Goal: Transaction & Acquisition: Register for event/course

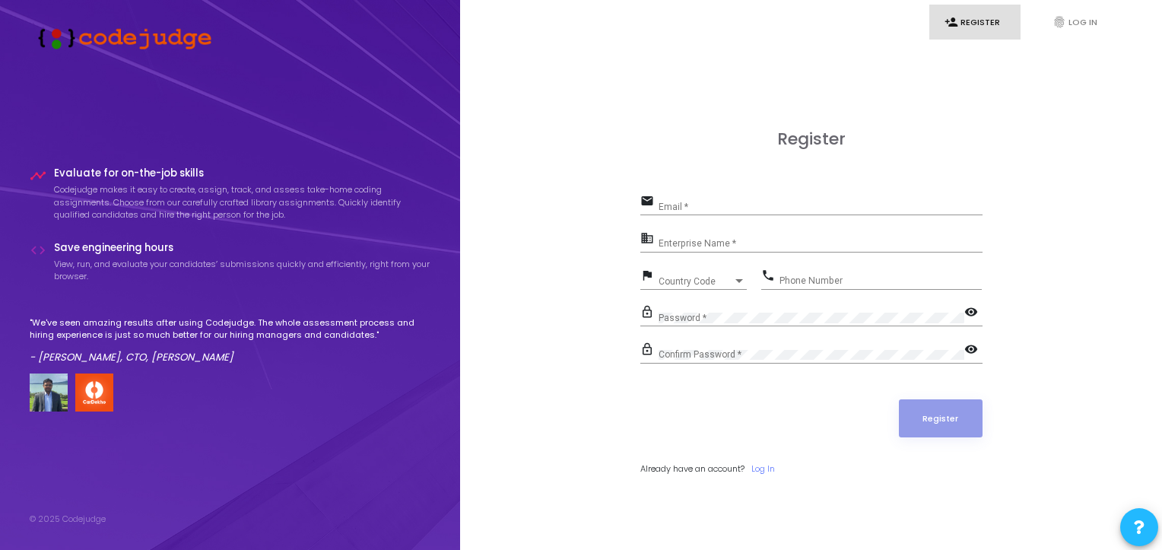
click at [975, 33] on link "person_add Register" at bounding box center [974, 23] width 91 height 36
click at [761, 205] on input "Email *" at bounding box center [821, 207] width 324 height 11
type input "[EMAIL_ADDRESS][DOMAIN_NAME]"
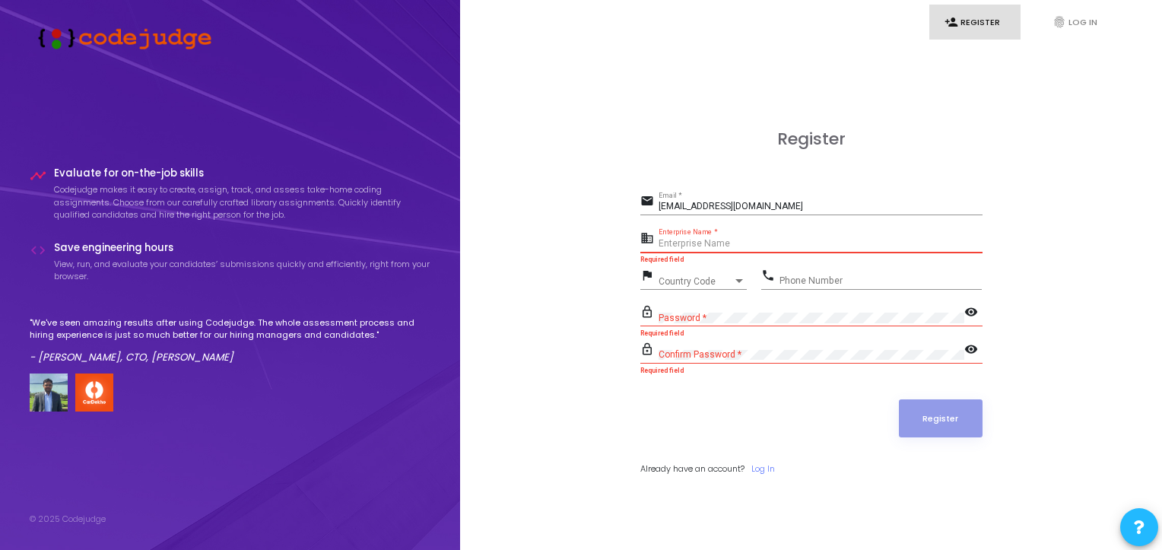
click at [744, 239] on input "Enterprise Name *" at bounding box center [821, 244] width 324 height 11
click at [955, 110] on div "Register email [EMAIL_ADDRESS][DOMAIN_NAME] Email * business Enterprise Name * …" at bounding box center [811, 319] width 669 height 550
click at [1098, 19] on link "fingerprint Log In" at bounding box center [1082, 23] width 91 height 36
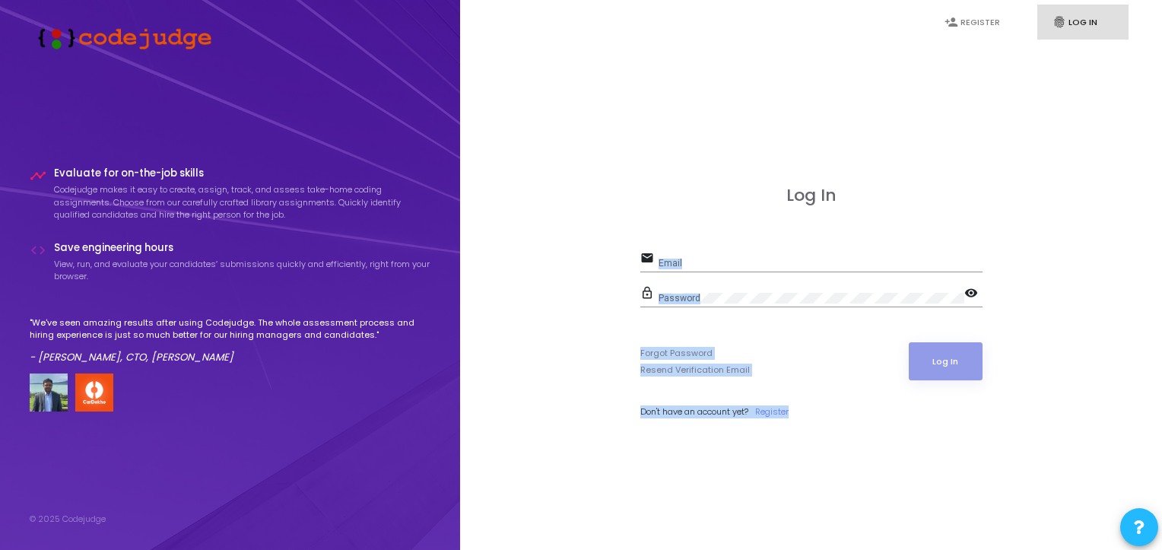
drag, startPoint x: 939, startPoint y: 433, endPoint x: 936, endPoint y: 76, distance: 356.7
click at [936, 76] on div "Log In email Email lock_outline Password visibility Forgot Password Resend Veri…" at bounding box center [811, 319] width 669 height 550
click at [853, 117] on div "Log In email Email lock_outline Password visibility Forgot Password Resend Veri…" at bounding box center [811, 319] width 669 height 550
